Goal: Information Seeking & Learning: Learn about a topic

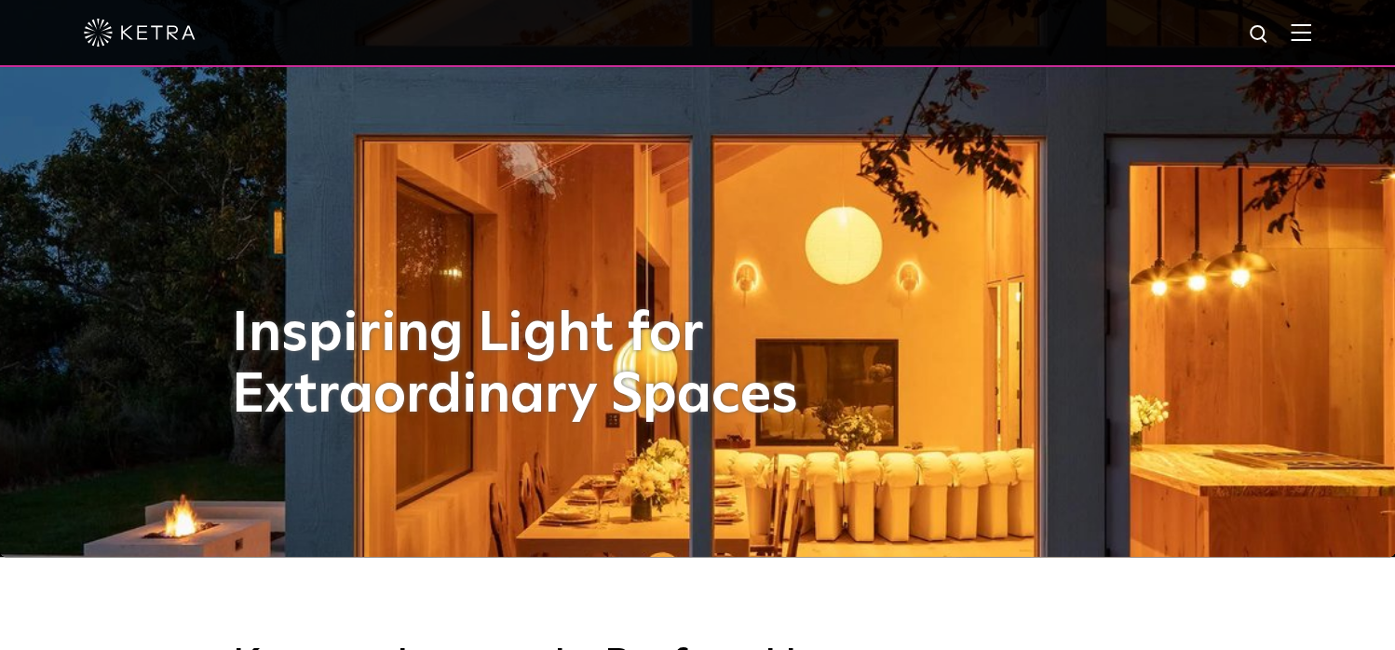
scroll to position [373, 0]
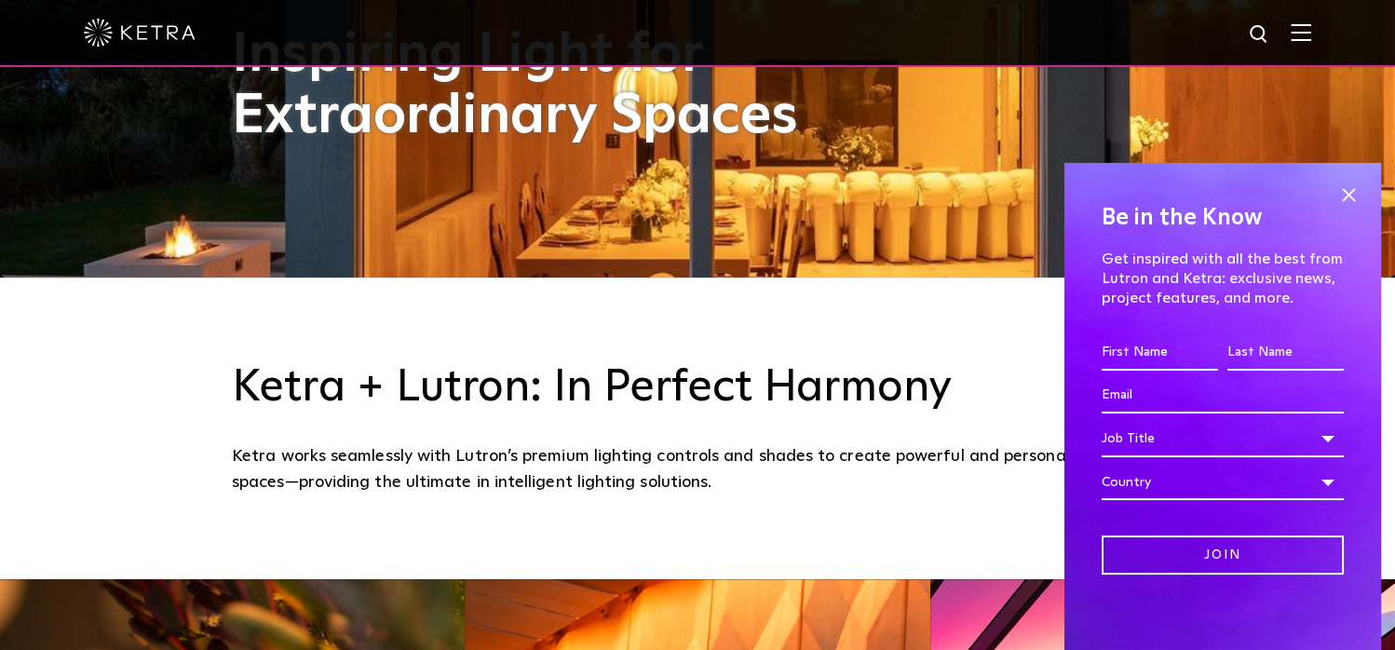
click at [1307, 31] on img at bounding box center [1301, 32] width 20 height 18
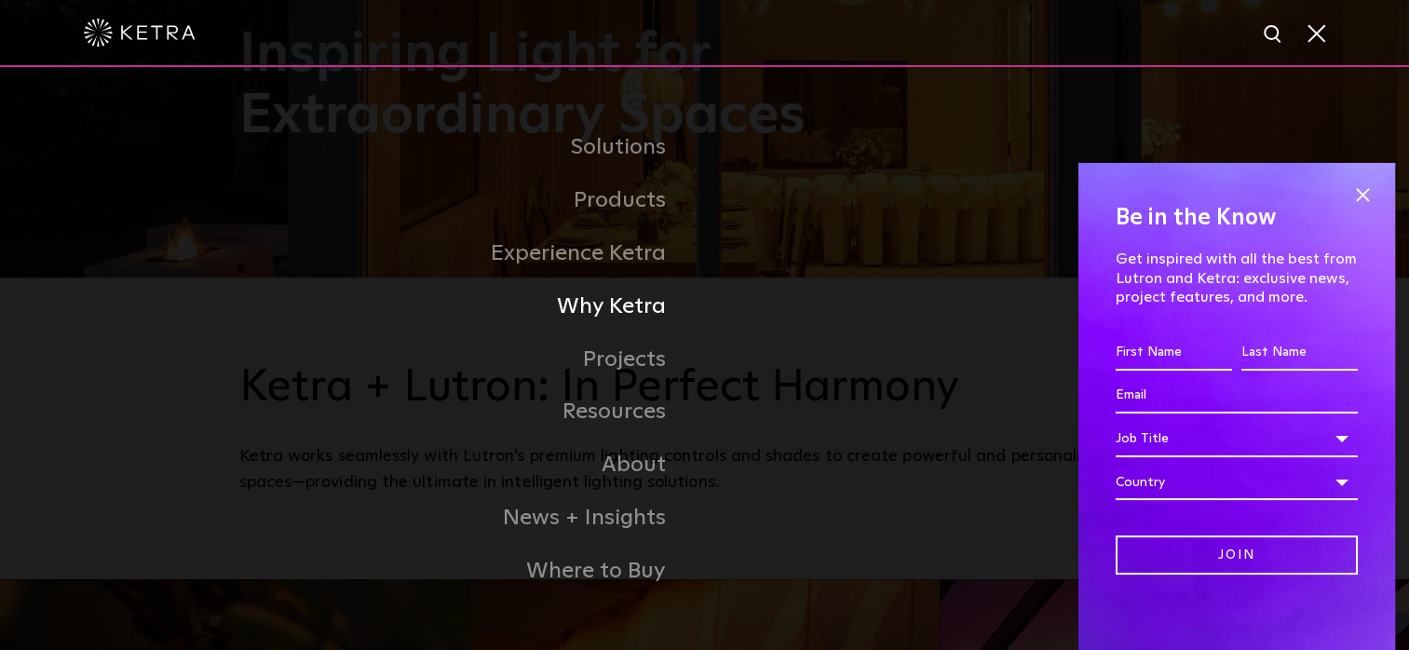
click at [876, 306] on li "Why Ketra" at bounding box center [704, 306] width 931 height 53
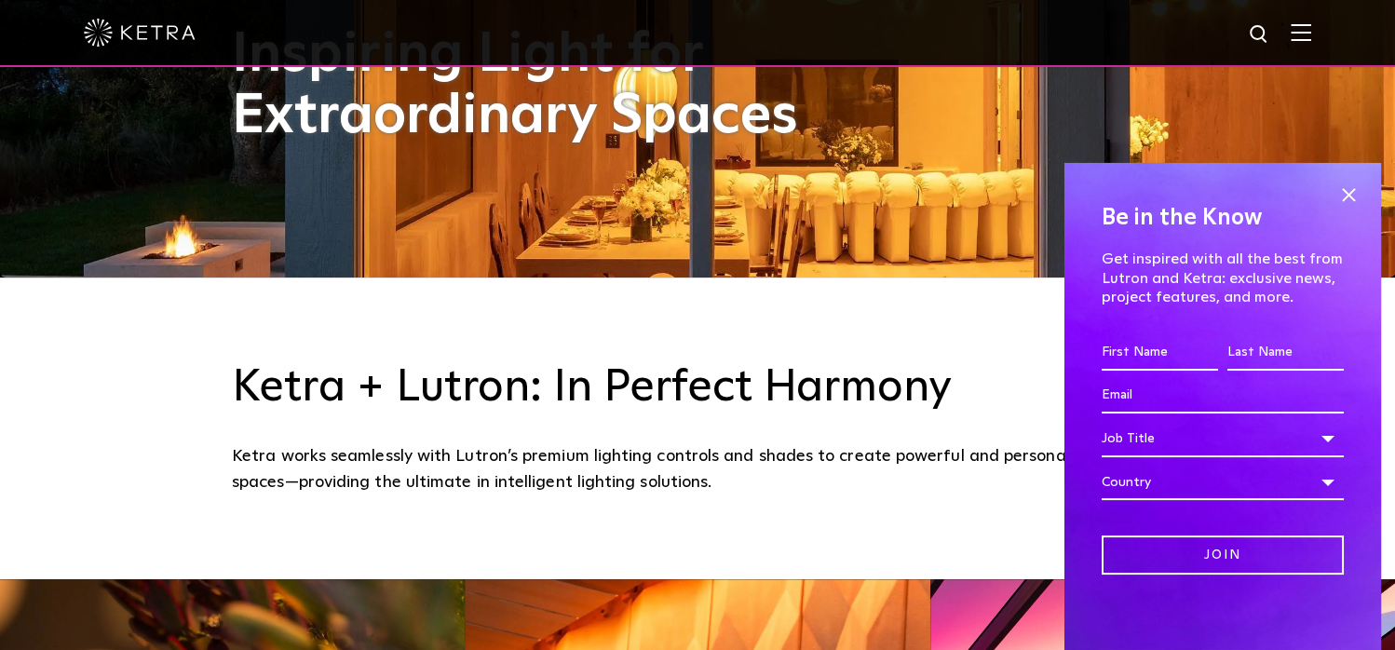
click at [1335, 192] on span at bounding box center [1349, 196] width 28 height 28
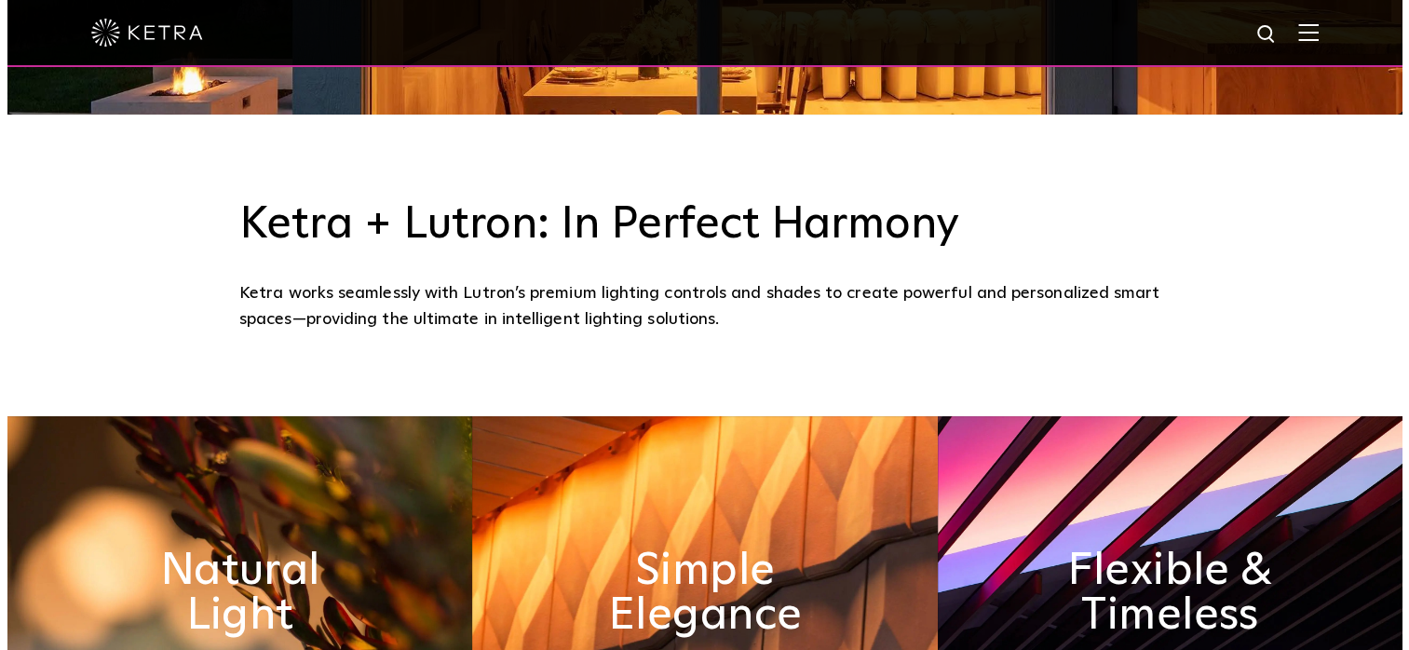
scroll to position [745, 0]
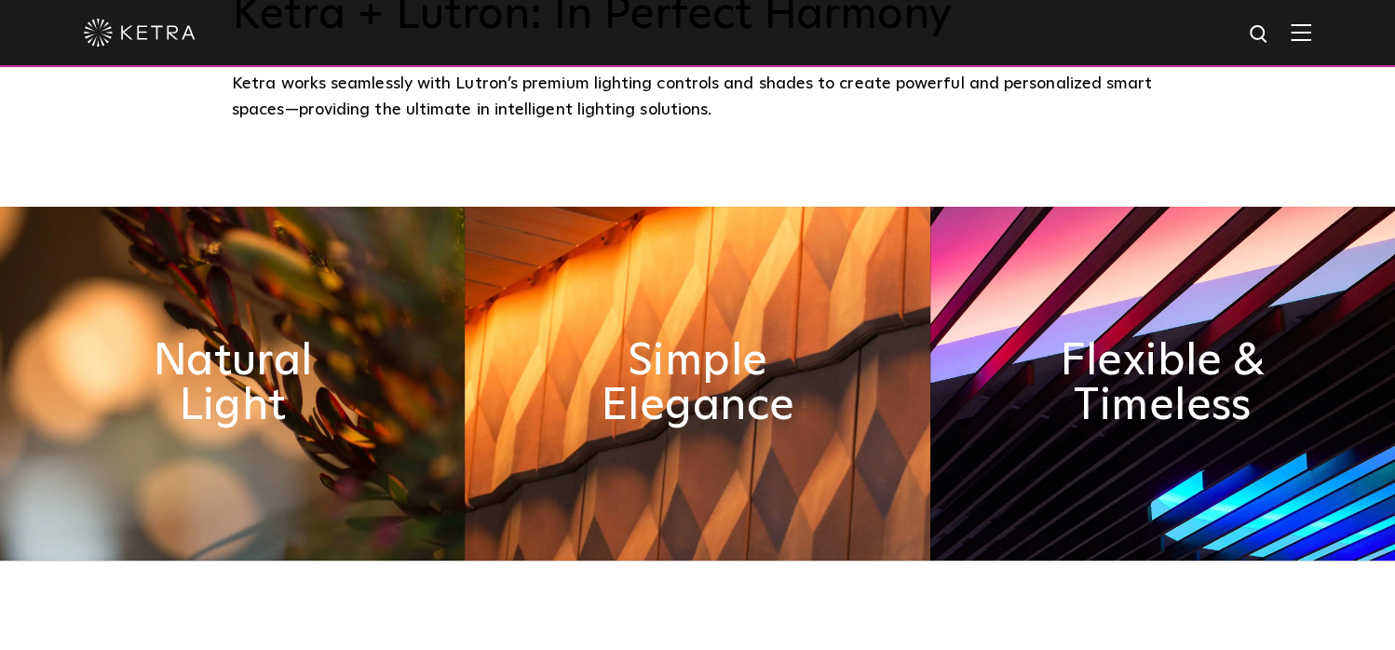
click at [1311, 41] on img at bounding box center [1301, 32] width 20 height 18
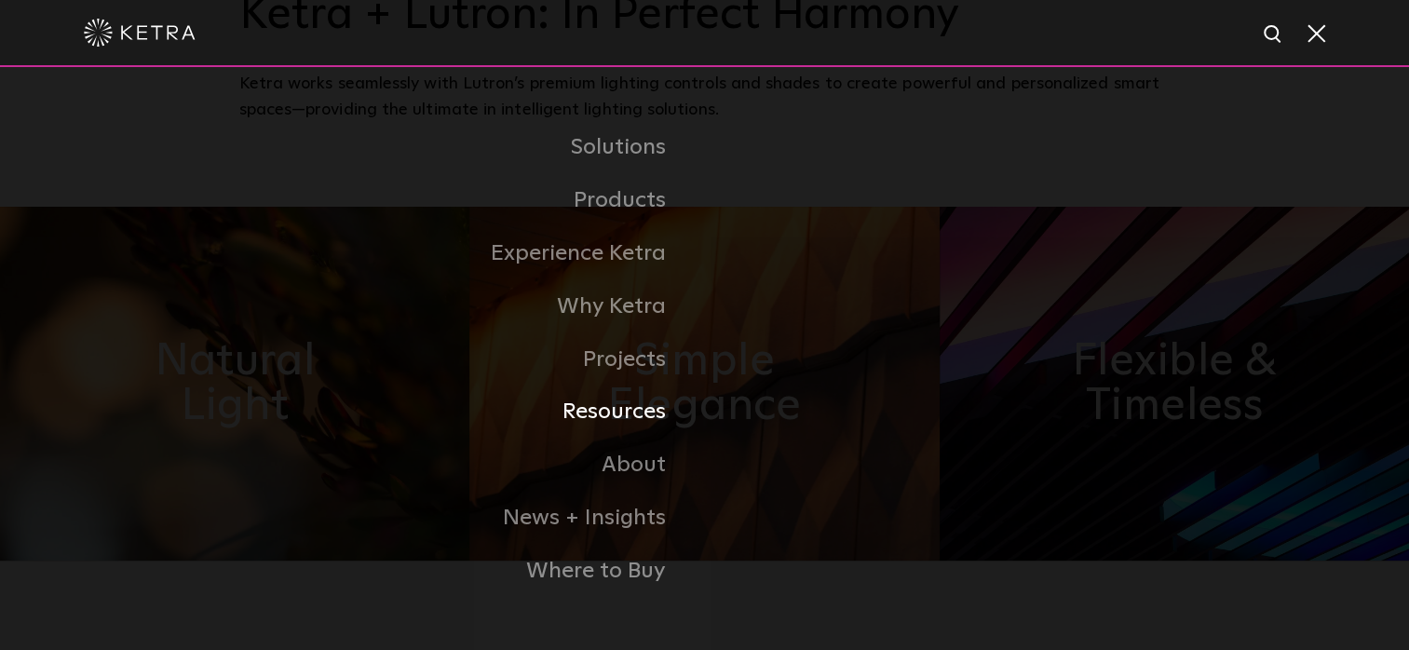
click at [637, 422] on link "Resources" at bounding box center [472, 412] width 466 height 53
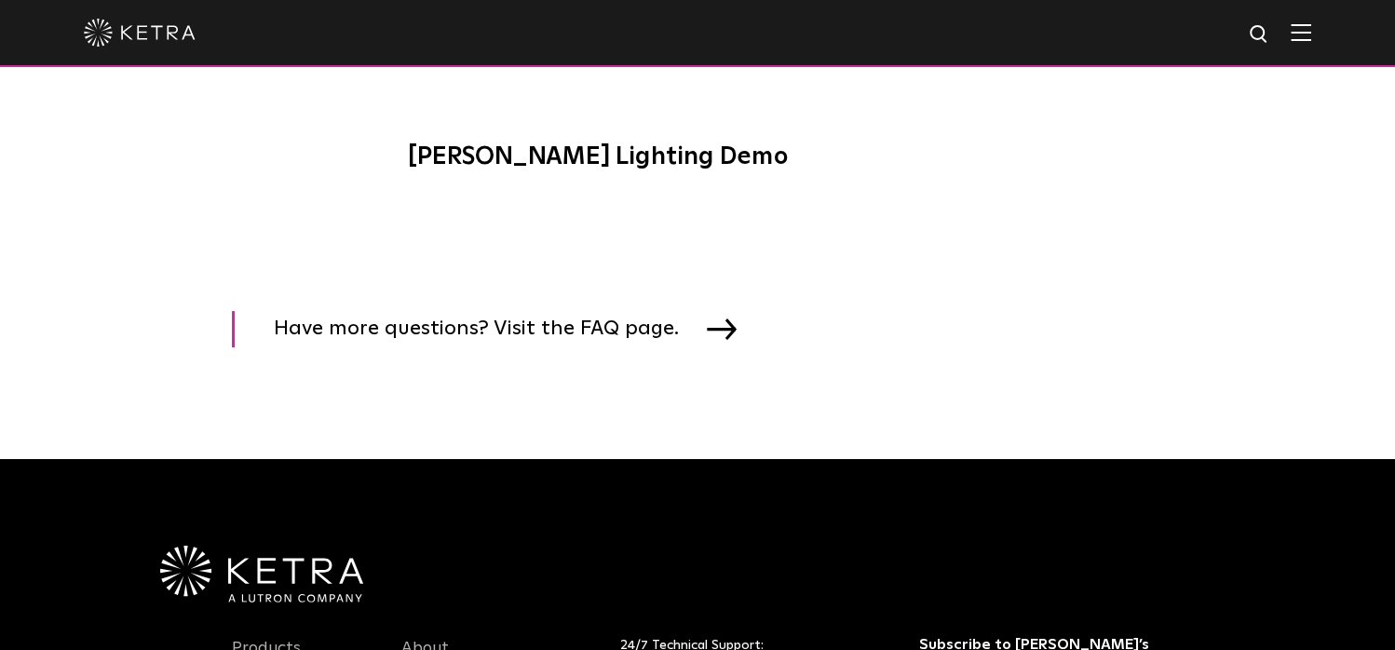
scroll to position [2701, 0]
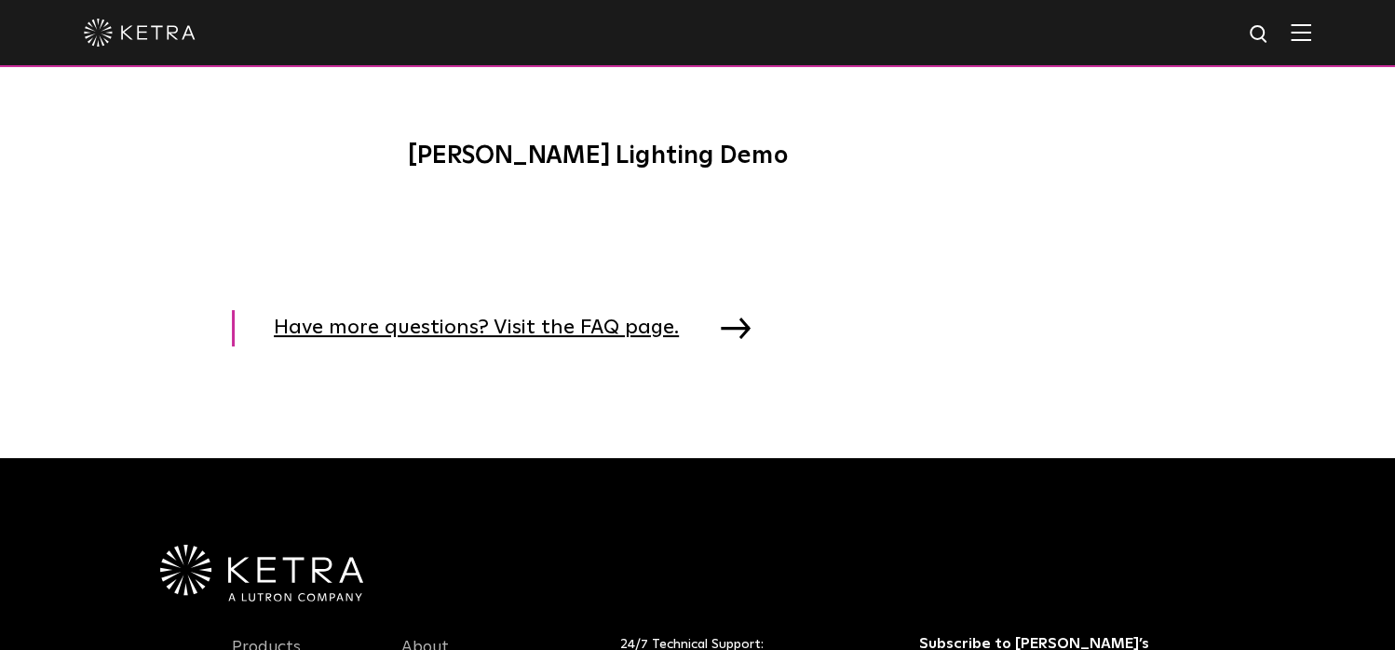
click at [587, 324] on span "Have more questions? Visit the FAQ page." at bounding box center [490, 328] width 433 height 36
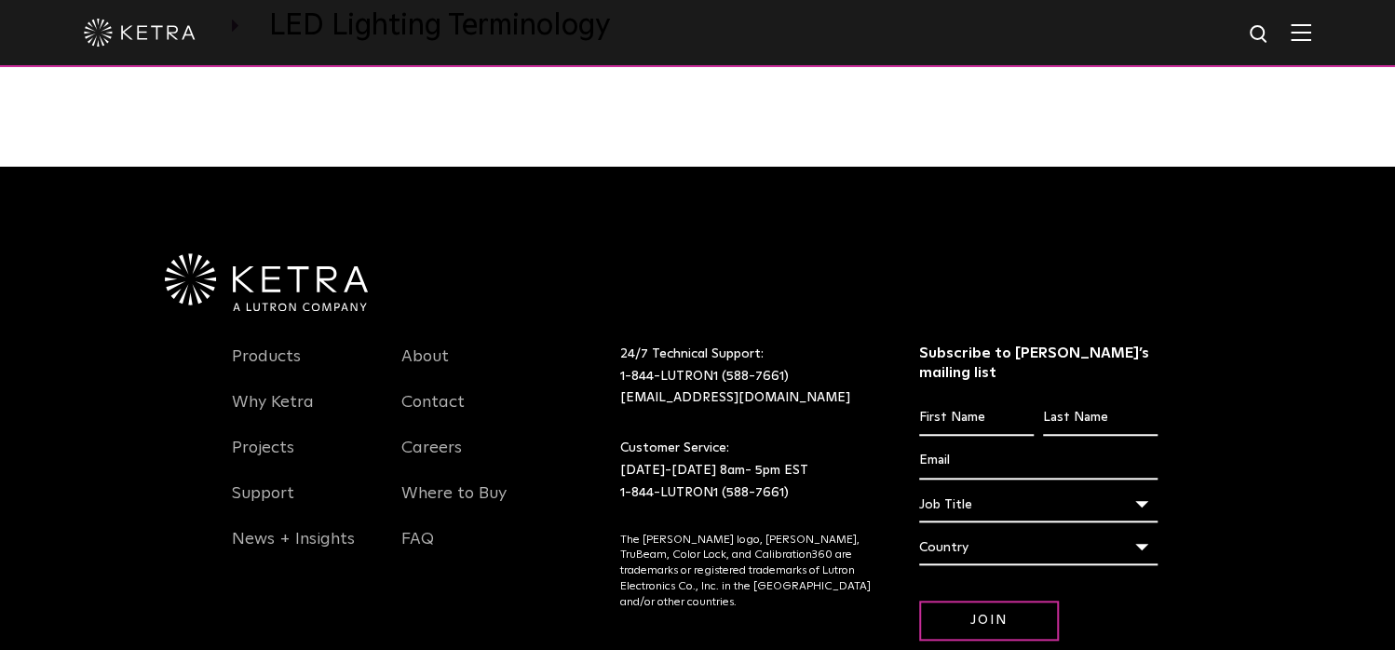
scroll to position [652, 0]
